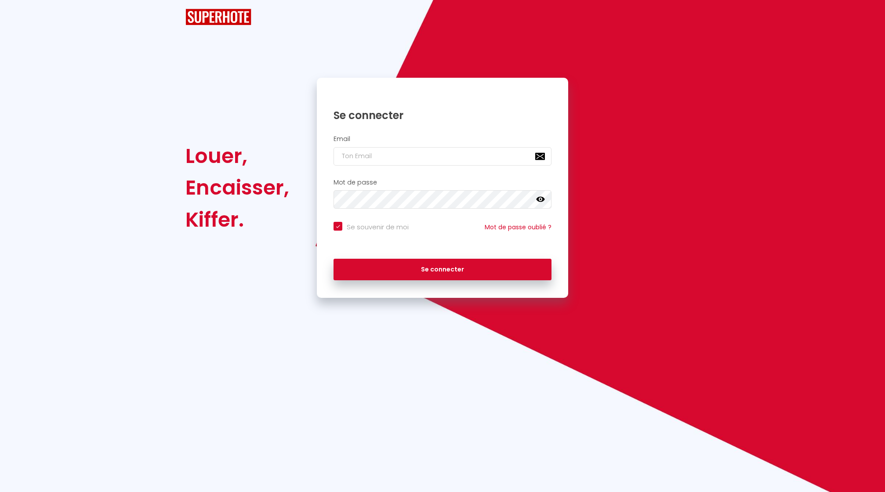
checkbox input "true"
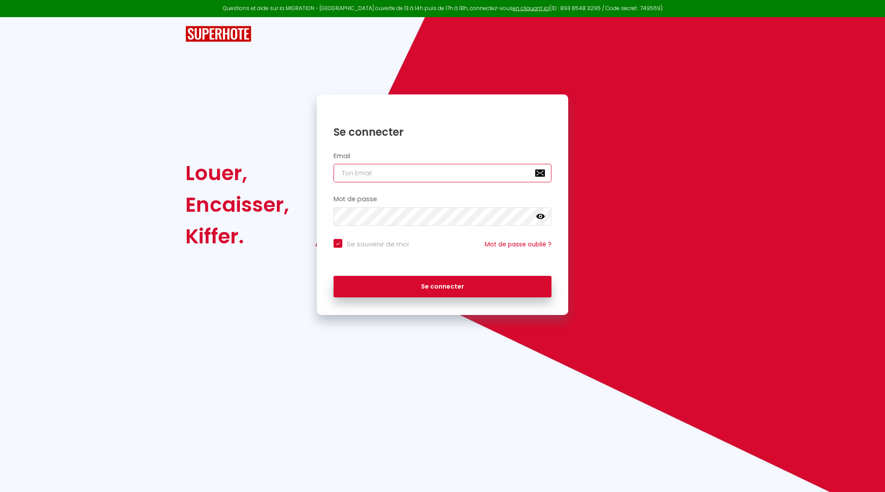
click at [423, 177] on input "email" at bounding box center [443, 173] width 218 height 18
type input "n"
checkbox input "true"
type input "nr"
checkbox input "true"
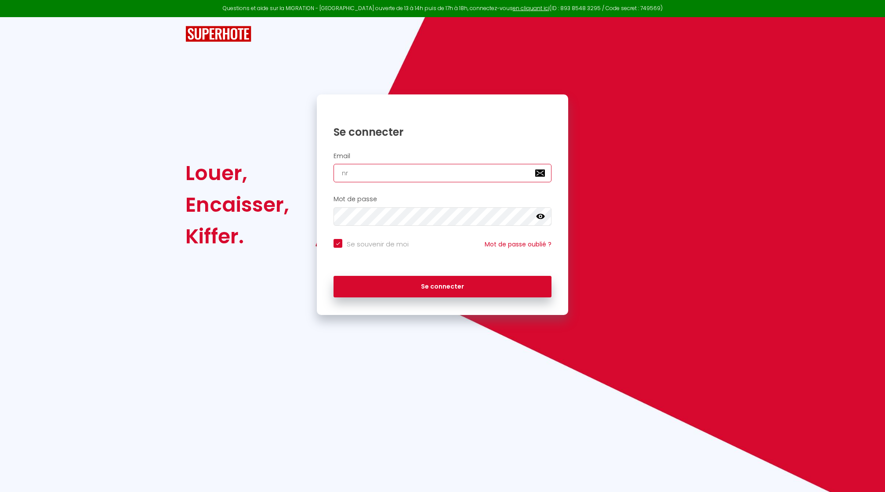
type input "nrj"
checkbox input "true"
type input "nrji"
checkbox input "true"
type input "nrjin"
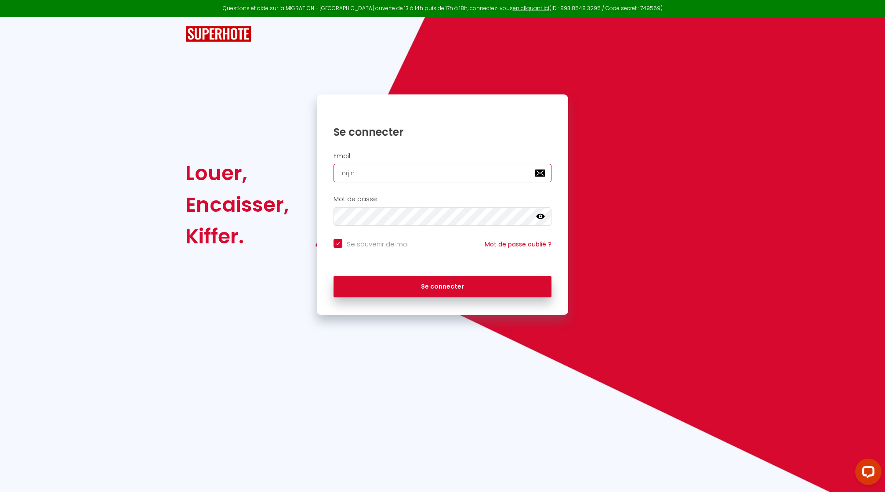
checkbox input "true"
type input "nrjinv"
checkbox input "true"
type input "nrjinve"
checkbox input "true"
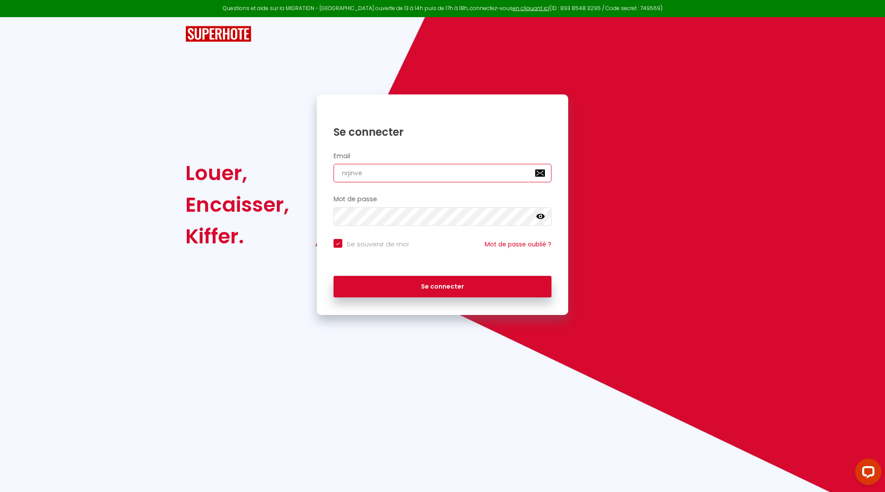
type input "nrjinves"
checkbox input "true"
type input "nrjinvest"
checkbox input "true"
type input "nrjinvest9"
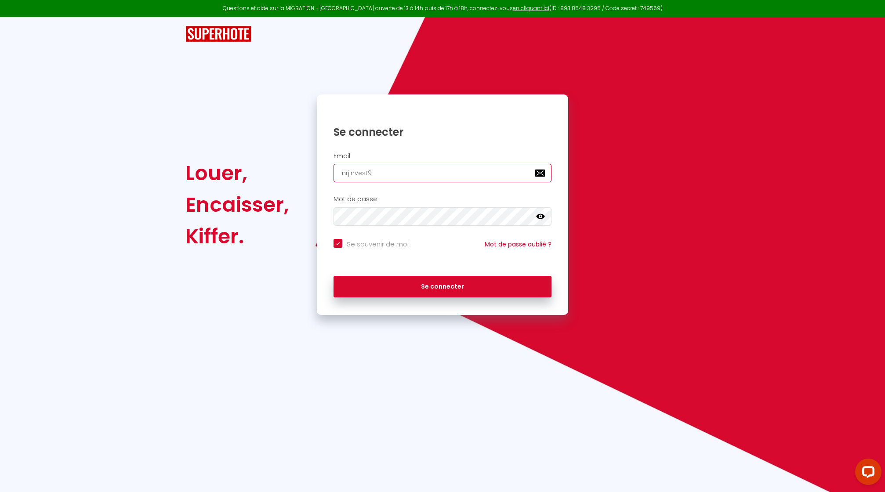
checkbox input "true"
type input "nrjinvest97"
checkbox input "true"
type input "nrjinvest974"
checkbox input "true"
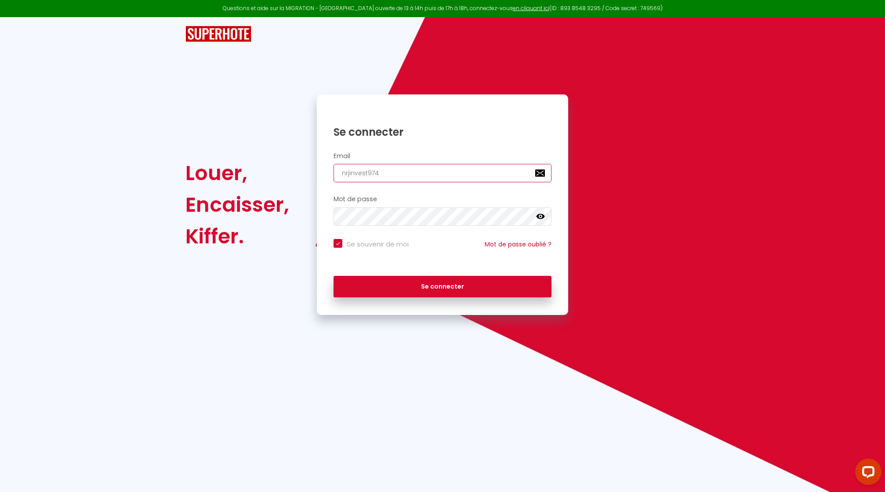
type input "nrjinvest974@"
checkbox input "true"
type input "nrjinvest974@g"
checkbox input "true"
type input "nrjinvest974@gm"
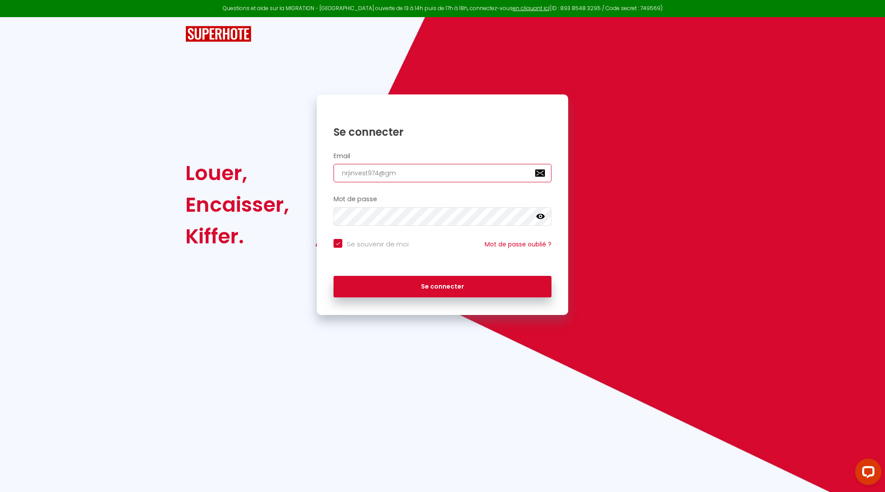
checkbox input "true"
type input "nrjinvest974@g"
checkbox input "true"
type input "nrjinvest974@gm"
checkbox input "true"
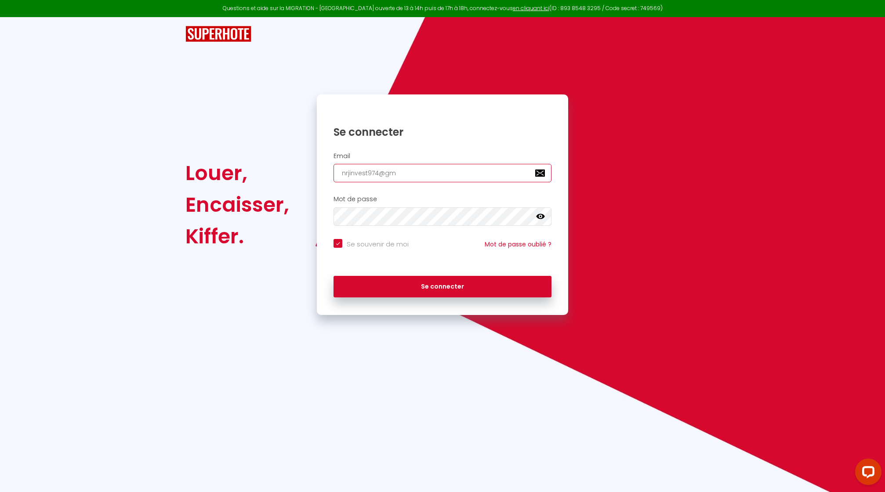
type input "nrjinvest974@gma"
checkbox input "true"
type input "nrjinvest974@gmai"
checkbox input "true"
type input "[EMAIL_ADDRESS]"
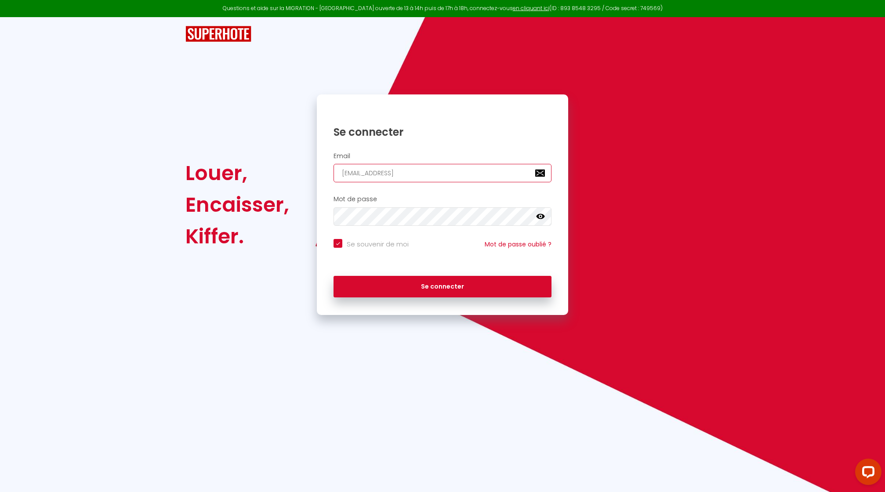
checkbox input "true"
type input "[EMAIL_ADDRESS]."
checkbox input "true"
type input "nrjinvest974@gmail.c"
checkbox input "true"
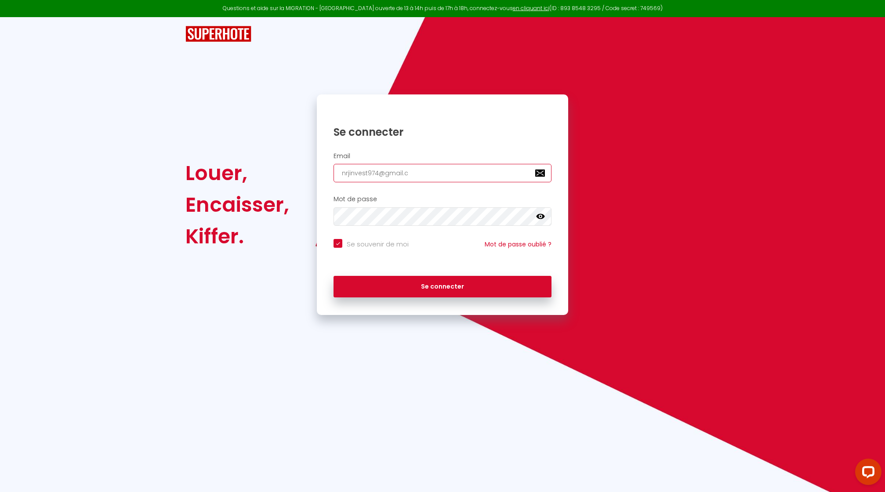
type input "[EMAIL_ADDRESS][DOMAIN_NAME]"
checkbox input "true"
type input "[EMAIL_ADDRESS][DOMAIN_NAME]"
checkbox input "true"
type input "[EMAIL_ADDRESS][DOMAIN_NAME]"
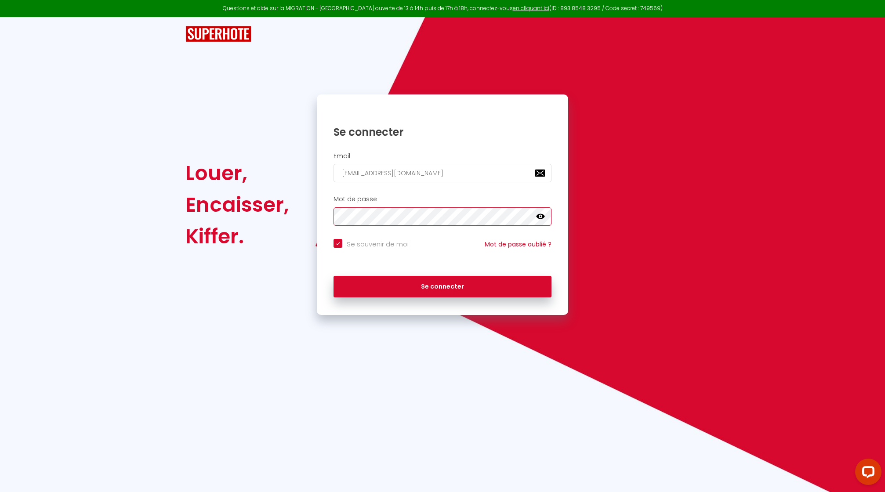
click at [334, 276] on button "Se connecter" at bounding box center [443, 287] width 218 height 22
checkbox input "true"
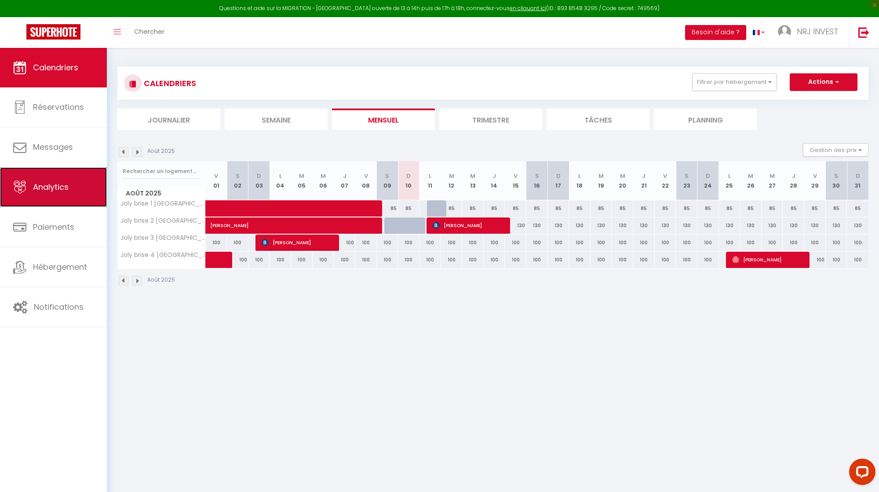
click at [61, 187] on span "Analytics" at bounding box center [51, 187] width 36 height 11
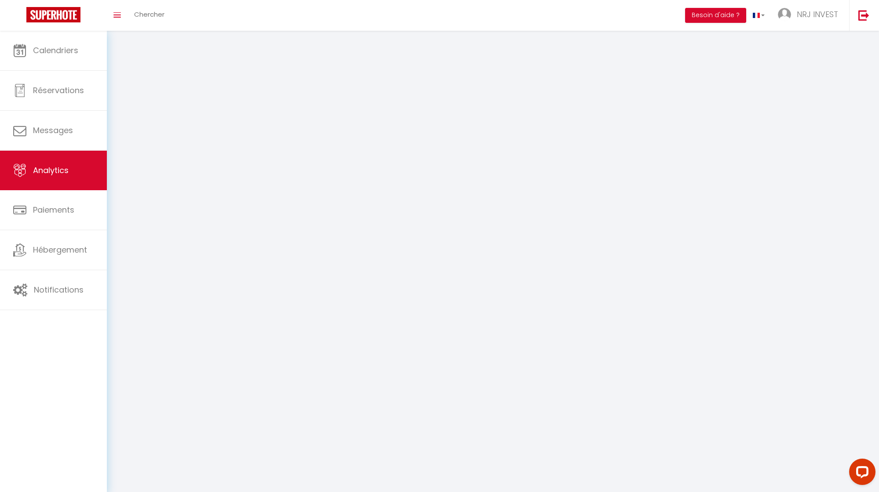
select select "2025"
select select "8"
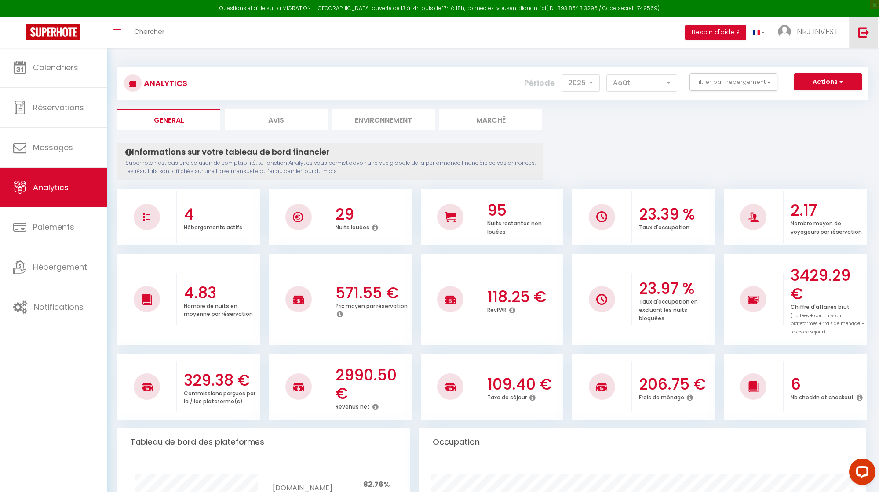
click at [860, 33] on img at bounding box center [863, 32] width 11 height 11
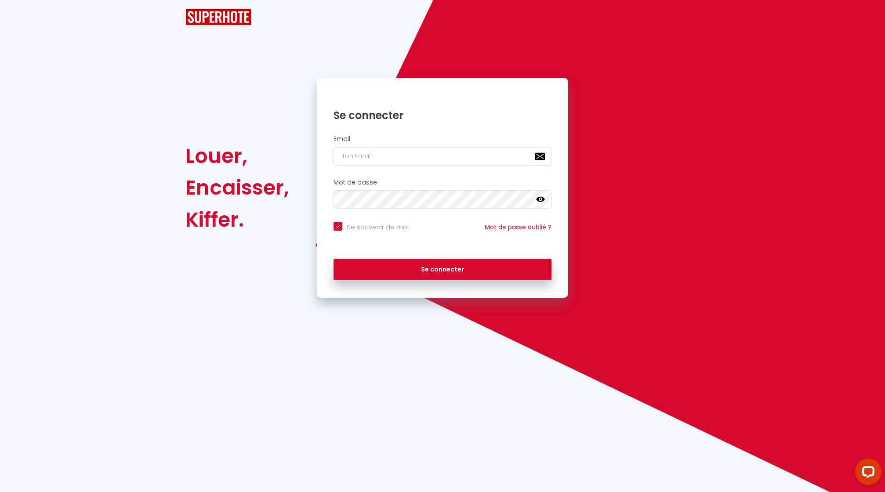
checkbox input "true"
